Goal: Information Seeking & Learning: Learn about a topic

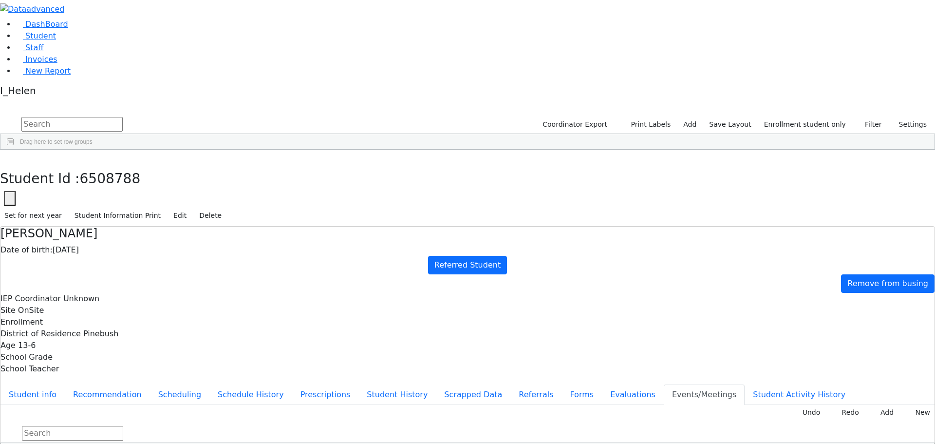
scroll to position [171, 0]
click at [14, 150] on button "button" at bounding box center [7, 160] width 14 height 20
click at [872, 117] on button "Filter" at bounding box center [870, 124] width 34 height 15
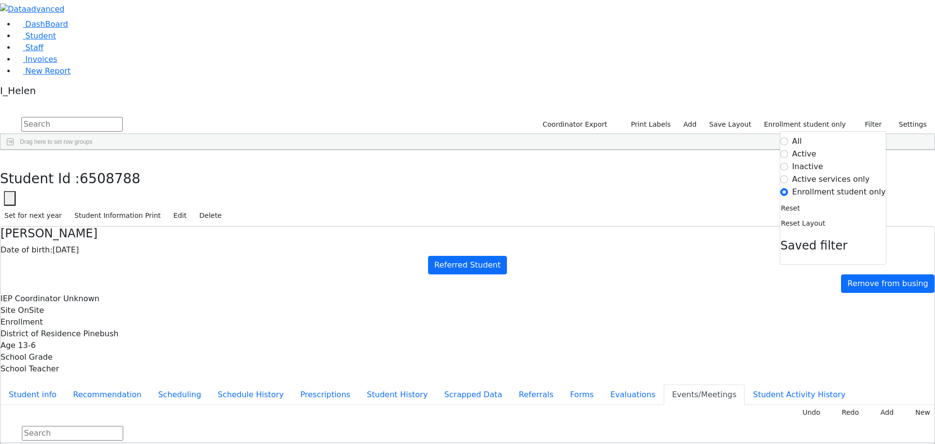
click at [811, 148] on label "Active" at bounding box center [805, 154] width 24 height 12
click at [789, 150] on input "Active" at bounding box center [785, 154] width 8 height 8
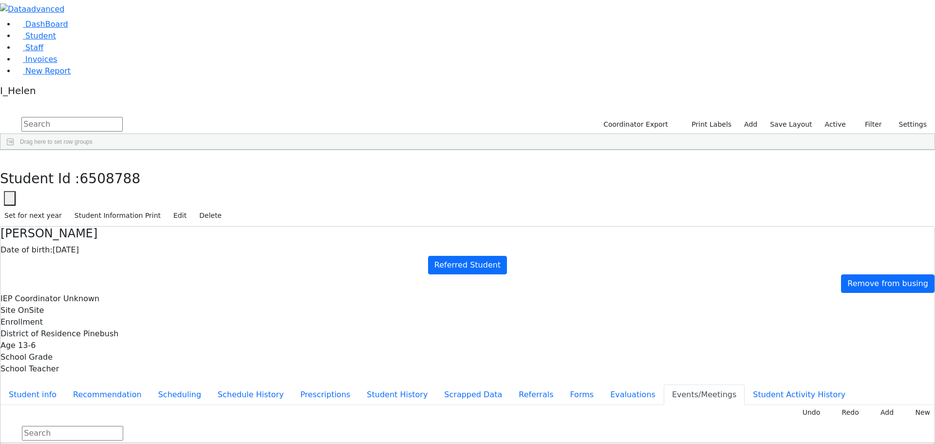
scroll to position [244, 0]
click at [115, 427] on div "[PERSON_NAME]" at bounding box center [86, 434] width 57 height 14
click at [511, 384] on button "Referrals" at bounding box center [536, 394] width 51 height 20
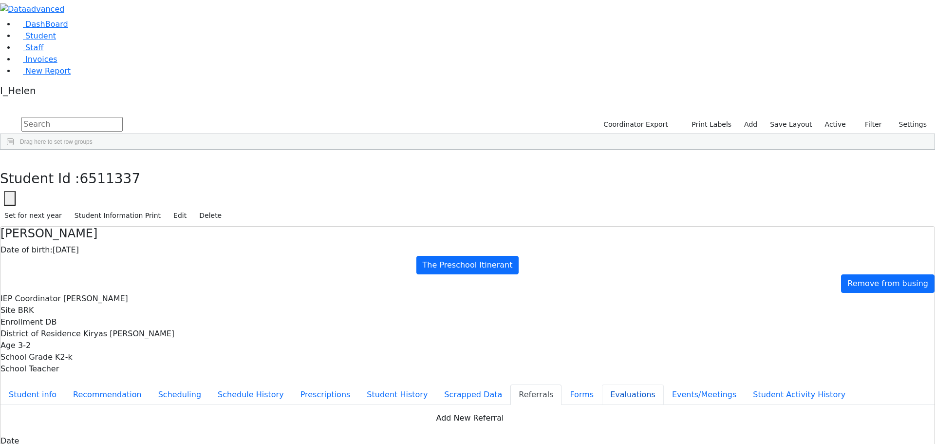
click at [602, 384] on button "Evaluations" at bounding box center [633, 394] width 62 height 20
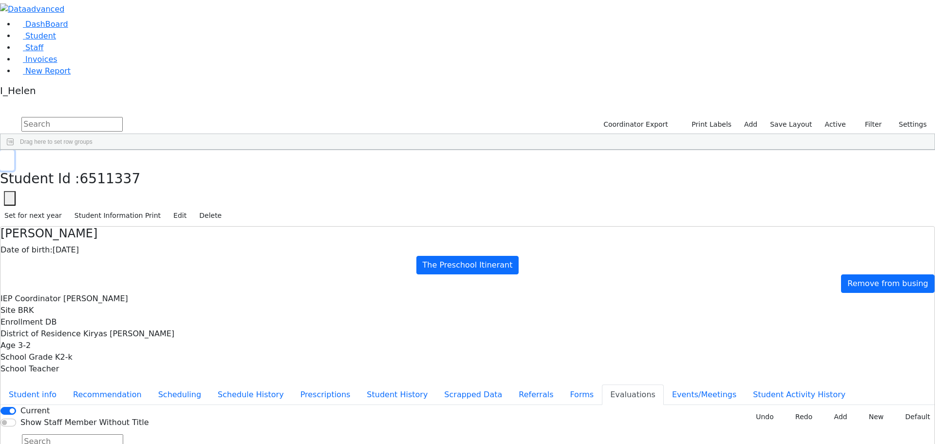
click at [10, 158] on icon "button" at bounding box center [6, 161] width 5 height 6
click at [123, 117] on input "text" at bounding box center [71, 124] width 101 height 15
type input "[PERSON_NAME]"
click at [172, 234] on div "[PERSON_NAME]" at bounding box center [143, 241] width 57 height 14
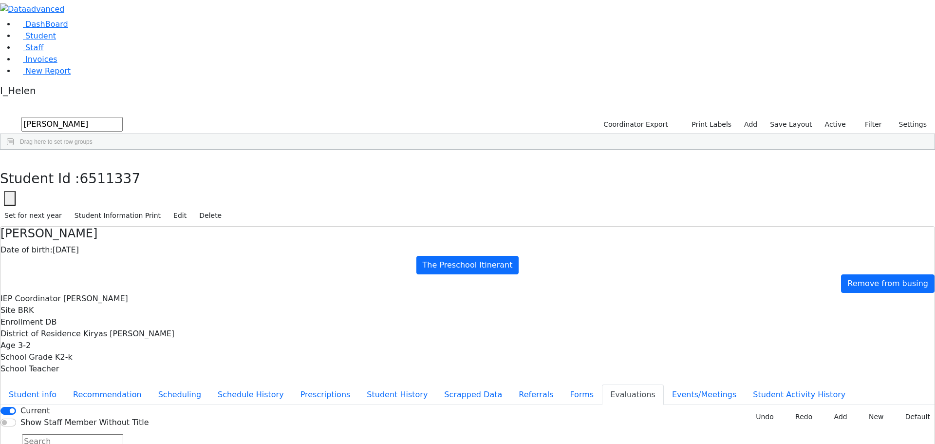
click at [172, 234] on div "[PERSON_NAME]" at bounding box center [143, 241] width 57 height 14
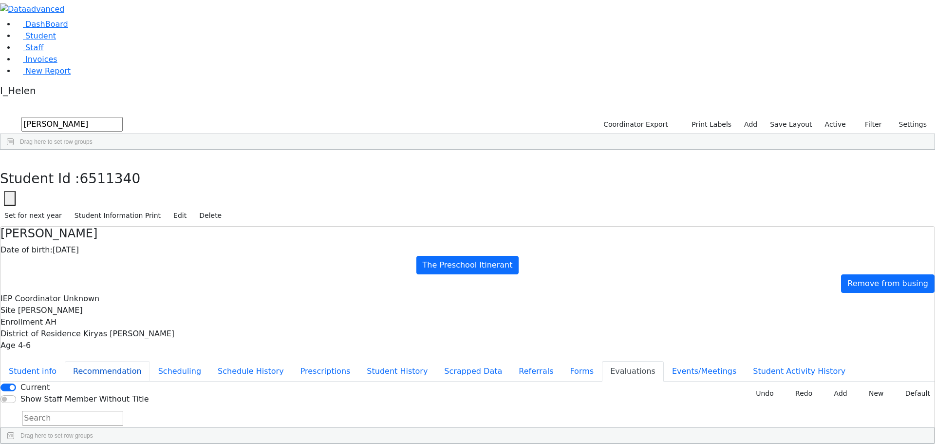
click at [150, 361] on button "Recommendation" at bounding box center [107, 371] width 85 height 20
checkbox input "true"
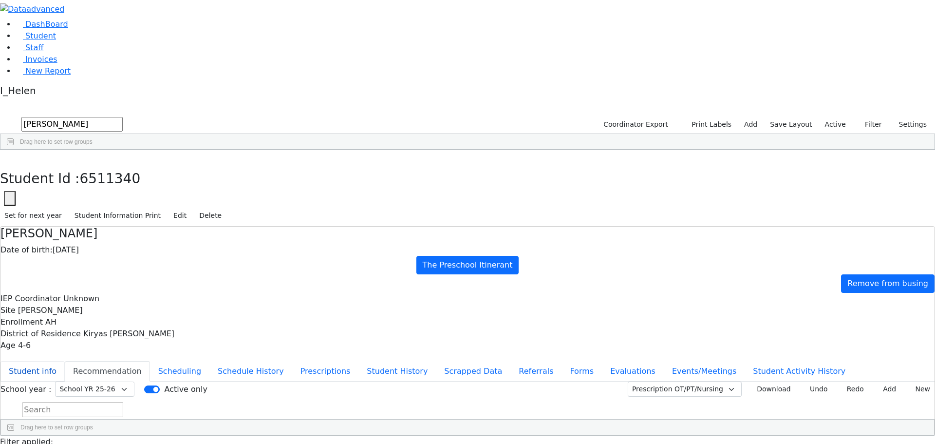
click at [65, 361] on button "Student info" at bounding box center [32, 371] width 64 height 20
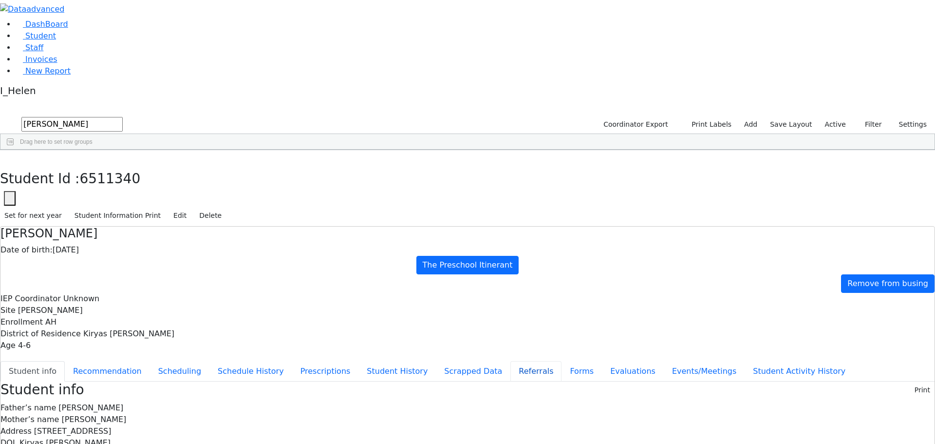
click at [511, 361] on button "Referrals" at bounding box center [536, 371] width 51 height 20
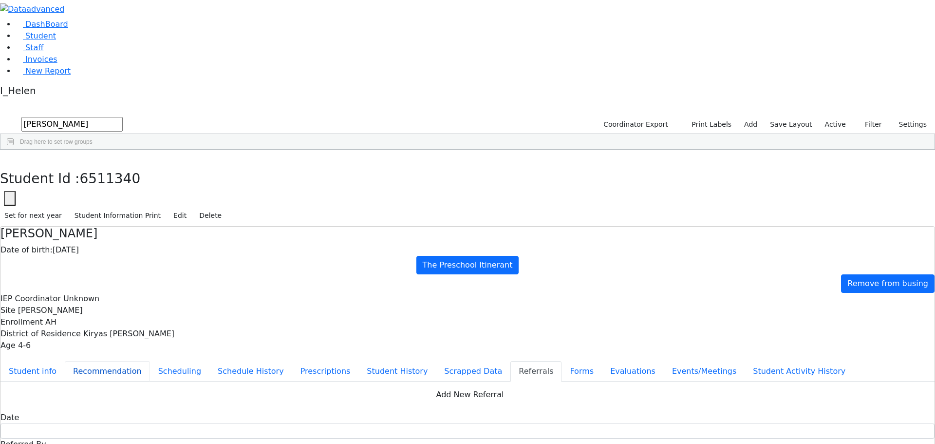
click at [150, 361] on button "Recommendation" at bounding box center [107, 371] width 85 height 20
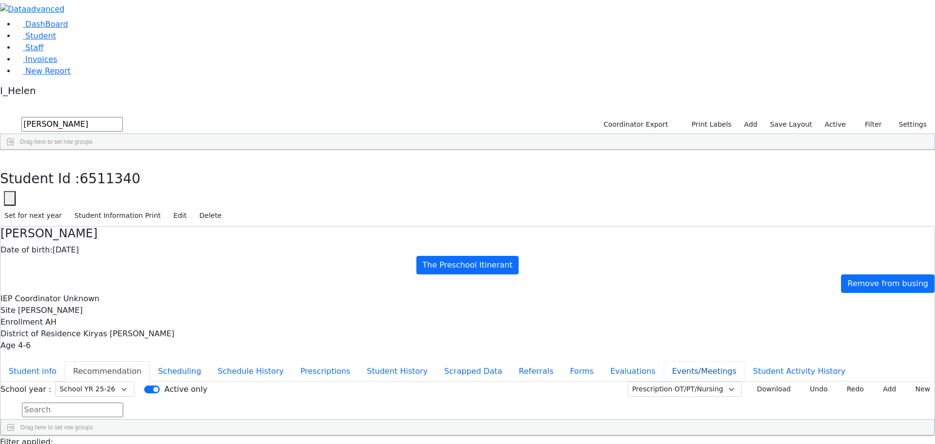
click at [664, 361] on button "Events/Meetings" at bounding box center [704, 371] width 81 height 20
click at [209, 361] on button "Scheduling" at bounding box center [179, 371] width 59 height 20
click at [65, 361] on button "Student info" at bounding box center [32, 371] width 64 height 20
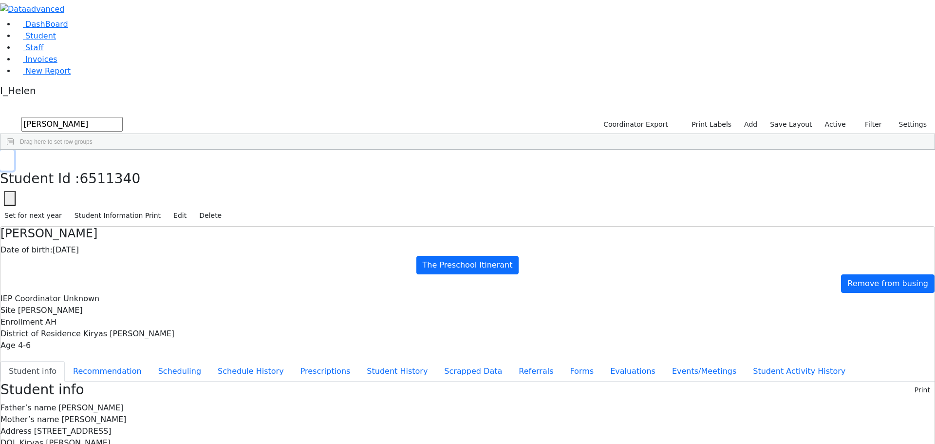
click at [14, 150] on button "button" at bounding box center [7, 160] width 14 height 20
drag, startPoint x: 168, startPoint y: 41, endPoint x: 96, endPoint y: 58, distance: 73.6
click at [96, 58] on div "DashBoard Student Staff Invoices New Report 7" at bounding box center [467, 395] width 935 height 791
type input "bassul"
